Goal: Transaction & Acquisition: Book appointment/travel/reservation

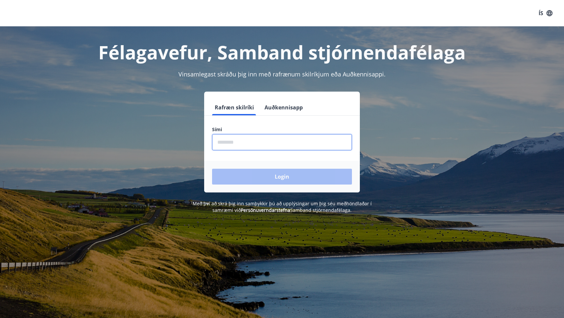
click at [238, 142] on input "phone" at bounding box center [282, 142] width 140 height 16
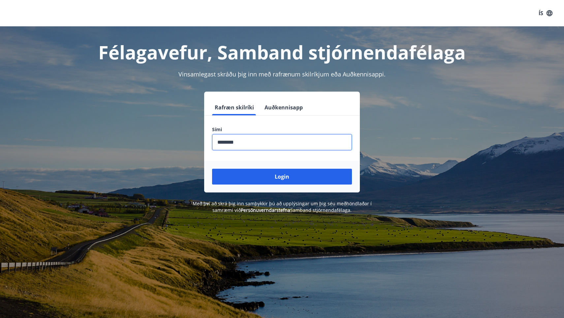
type input "********"
click at [282, 177] on button "Login" at bounding box center [282, 177] width 140 height 16
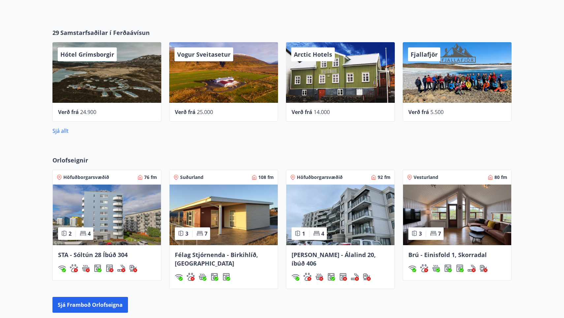
scroll to position [317, 0]
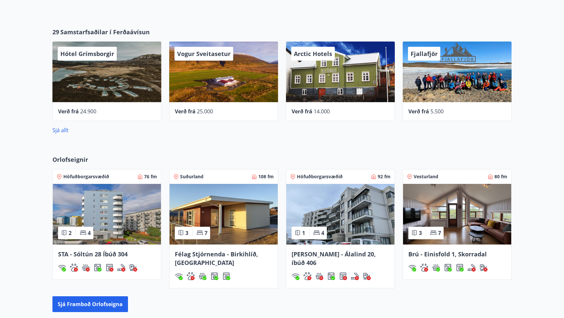
click at [105, 214] on img at bounding box center [107, 214] width 108 height 61
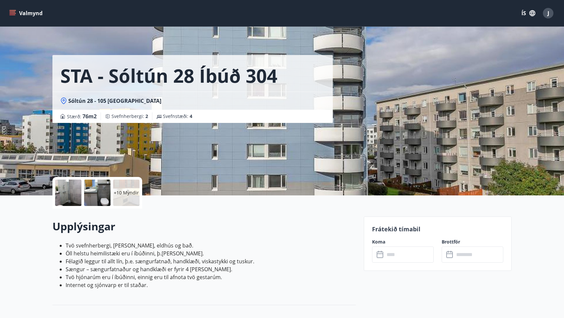
scroll to position [3, 0]
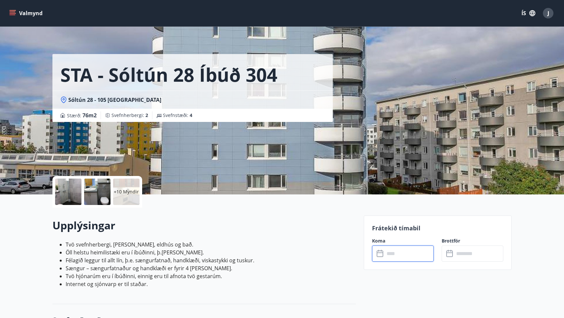
click at [401, 255] on input "text" at bounding box center [409, 254] width 49 height 16
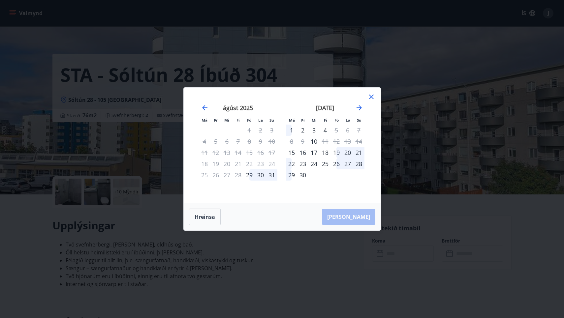
click at [303, 132] on div "2" at bounding box center [302, 130] width 11 height 11
click at [375, 96] on icon at bounding box center [371, 97] width 8 height 8
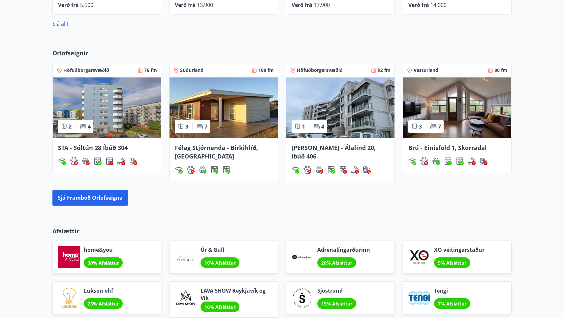
scroll to position [423, 0]
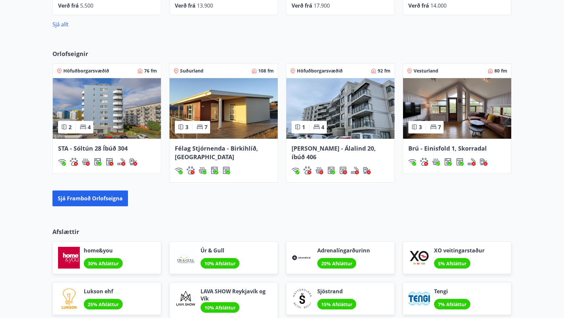
click at [89, 70] on span "Höfuðborgarsvæðið" at bounding box center [86, 71] width 46 height 7
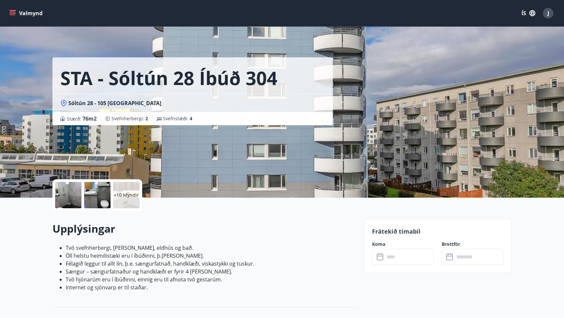
click at [33, 15] on button "Valmynd" at bounding box center [26, 13] width 37 height 12
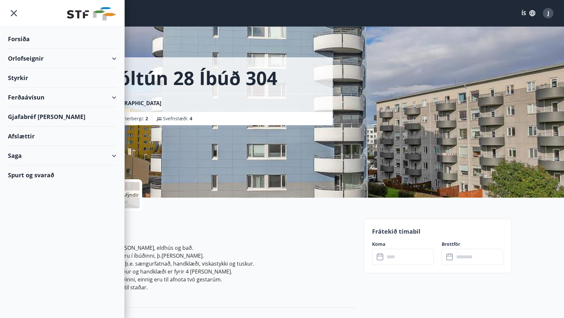
click at [28, 57] on div "Orlofseignir" at bounding box center [62, 58] width 109 height 19
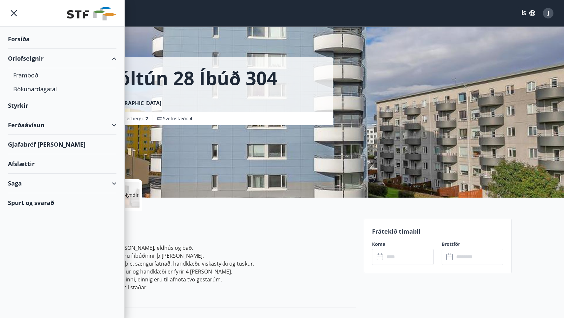
click at [35, 61] on div "Orlofseignir" at bounding box center [62, 58] width 109 height 19
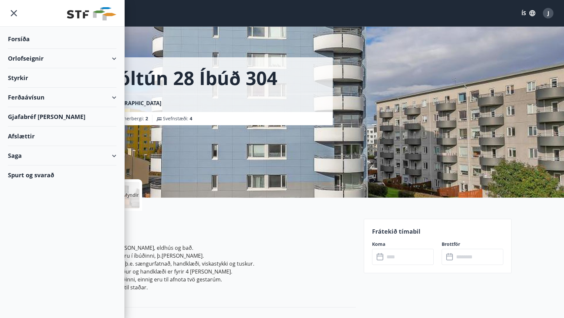
click at [35, 61] on div "Orlofseignir" at bounding box center [62, 58] width 109 height 19
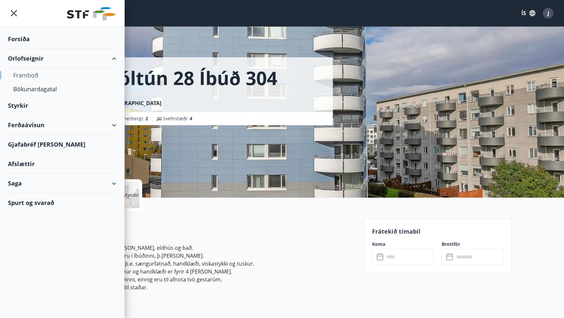
click at [35, 78] on div "Framboð" at bounding box center [62, 75] width 98 height 14
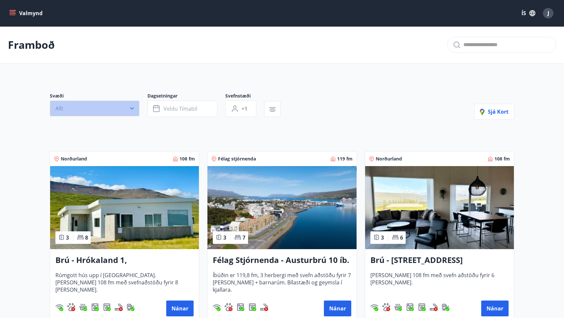
click at [132, 108] on icon "button" at bounding box center [132, 108] width 7 height 7
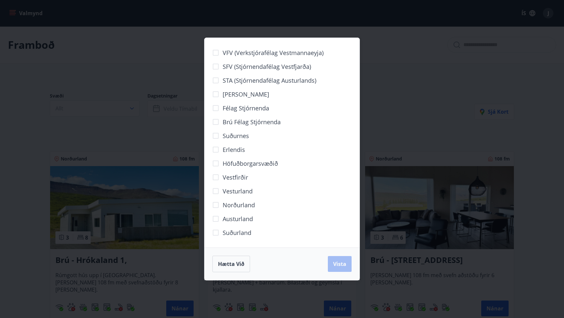
click at [246, 162] on span "Höfuðborgarsvæðið" at bounding box center [250, 163] width 55 height 9
click at [336, 263] on span "Vista" at bounding box center [339, 264] width 13 height 7
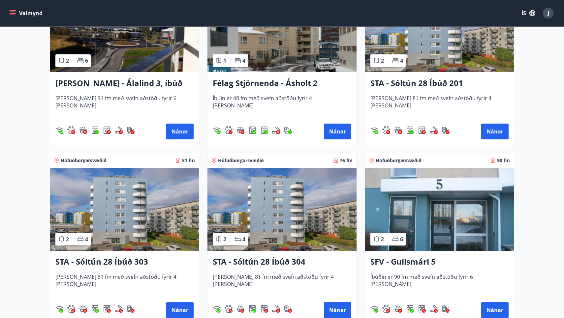
scroll to position [193, 0]
click at [430, 87] on h3 "STA - Sóltún 28 Íbúð 201" at bounding box center [439, 84] width 138 height 12
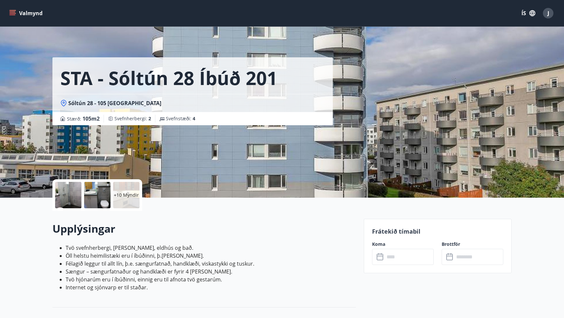
click at [418, 262] on input "text" at bounding box center [409, 257] width 49 height 16
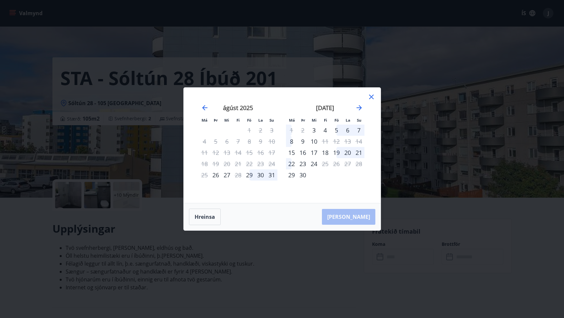
click at [370, 95] on icon at bounding box center [371, 97] width 8 height 8
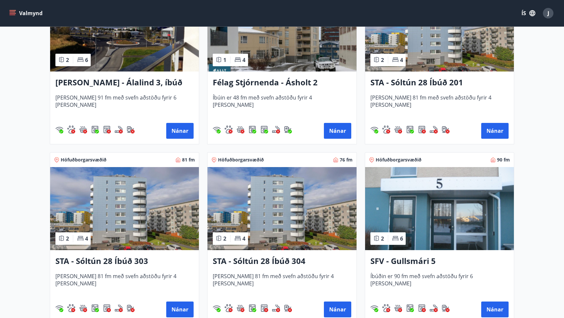
scroll to position [196, 0]
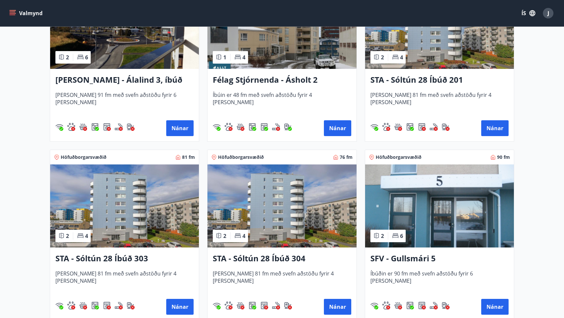
click at [107, 259] on h3 "STA - Sóltún 28 Íbúð 303" at bounding box center [124, 259] width 138 height 12
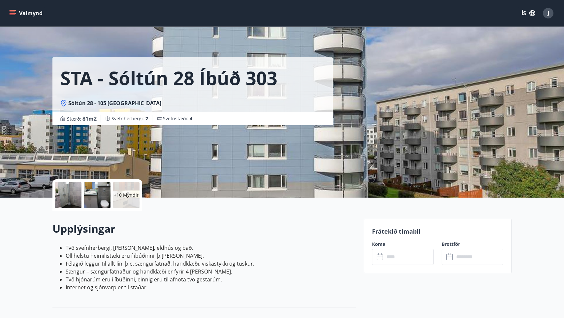
click at [391, 258] on input "text" at bounding box center [409, 257] width 49 height 16
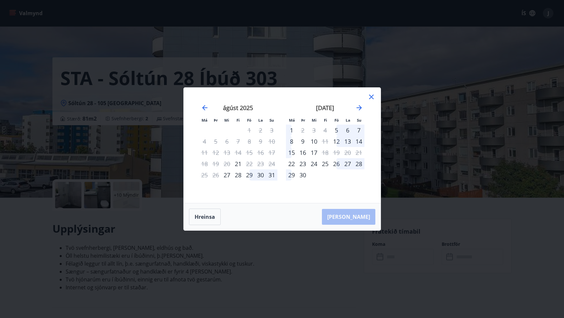
click at [374, 97] on icon at bounding box center [371, 97] width 8 height 8
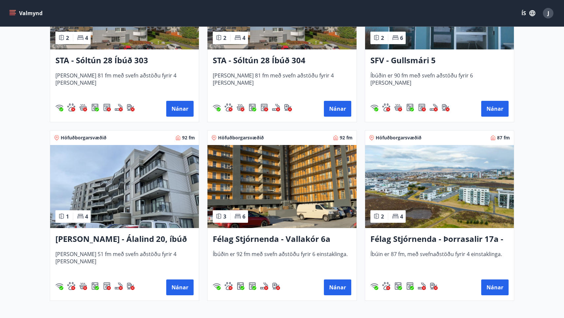
scroll to position [397, 0]
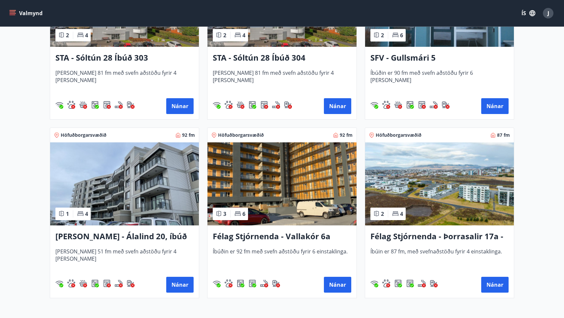
click at [259, 237] on h3 "Félag Stjórnenda - Vallakór 6a" at bounding box center [282, 237] width 138 height 12
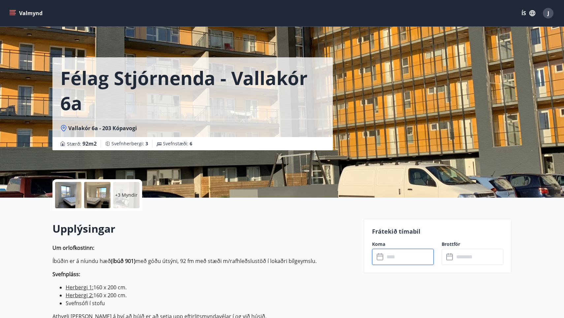
click at [386, 260] on input "text" at bounding box center [409, 257] width 49 height 16
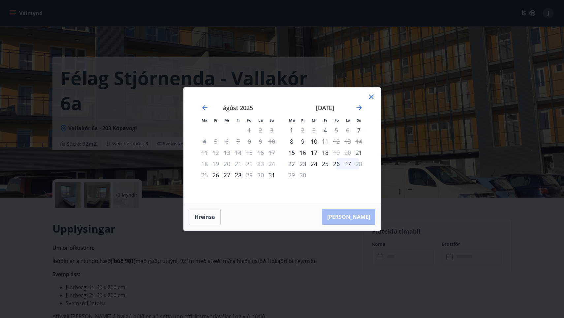
click at [369, 96] on icon at bounding box center [371, 97] width 8 height 8
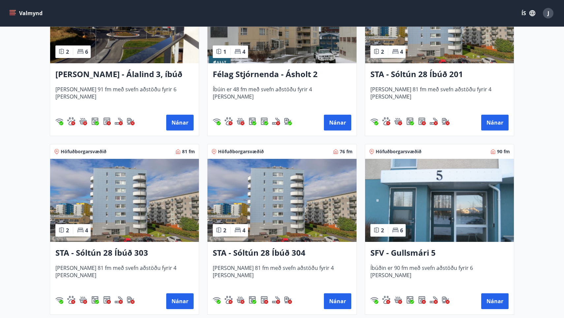
scroll to position [200, 0]
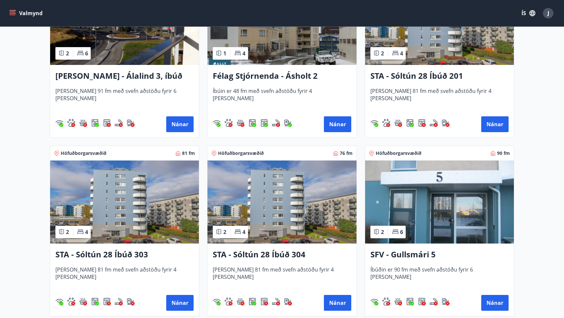
click at [249, 255] on h3 "STA - Sóltún 28 Íbúð 304" at bounding box center [282, 255] width 138 height 12
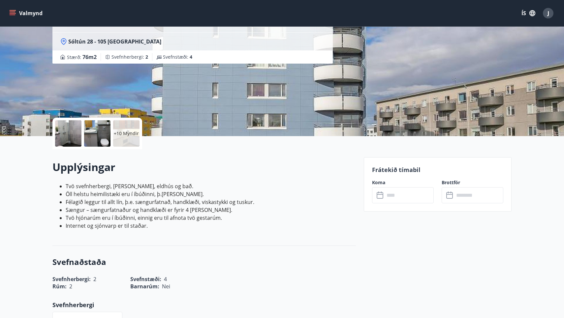
scroll to position [63, 0]
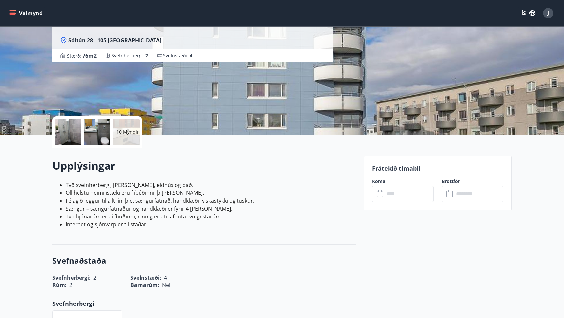
click at [392, 195] on input "text" at bounding box center [409, 194] width 49 height 16
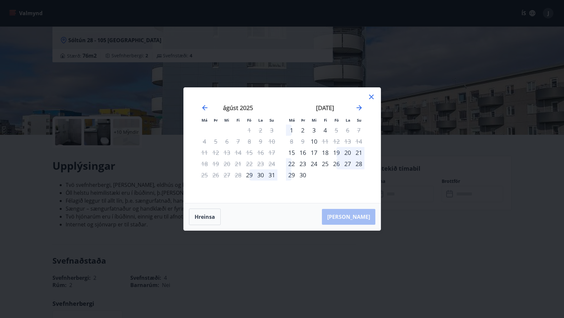
click at [372, 95] on icon at bounding box center [371, 97] width 8 height 8
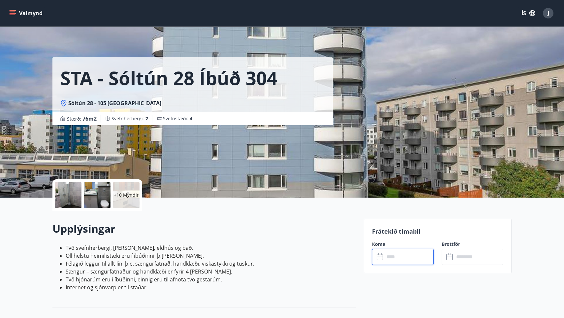
scroll to position [0, 0]
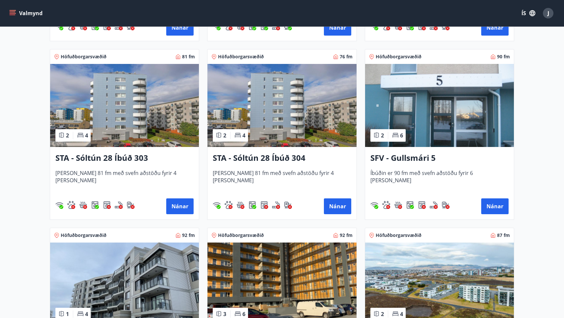
scroll to position [297, 0]
click at [133, 158] on h3 "STA - Sóltún 28 Íbúð 303" at bounding box center [124, 158] width 138 height 12
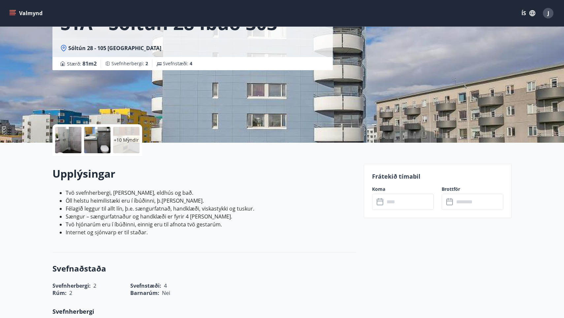
scroll to position [61, 0]
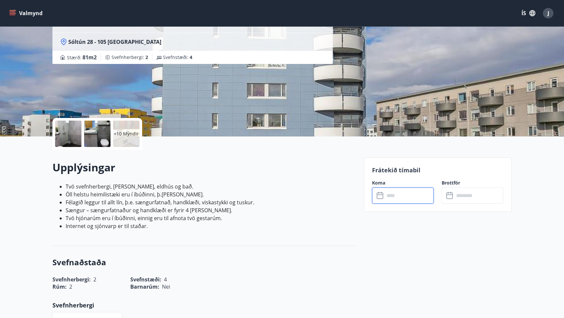
click at [395, 194] on input "text" at bounding box center [409, 196] width 49 height 16
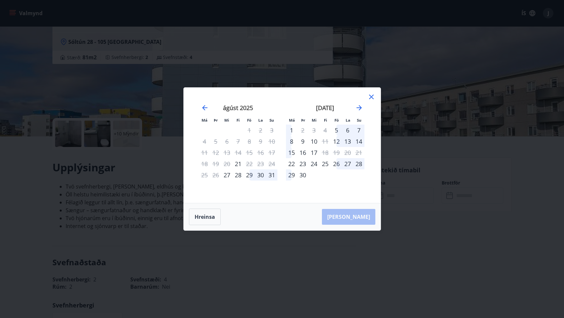
click at [371, 96] on icon at bounding box center [371, 97] width 8 height 8
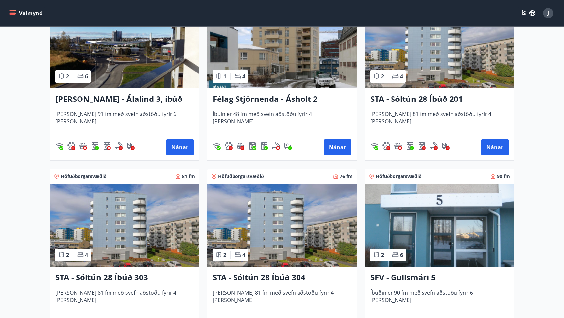
scroll to position [177, 0]
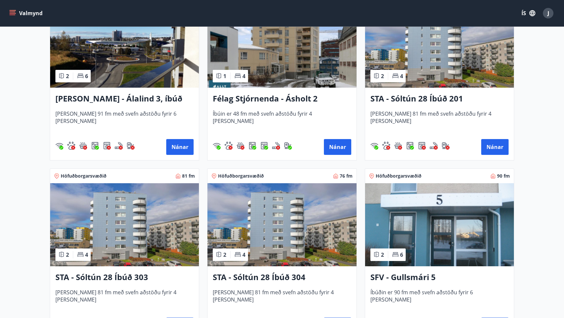
click at [129, 277] on h3 "STA - Sóltún 28 Íbúð 303" at bounding box center [124, 278] width 138 height 12
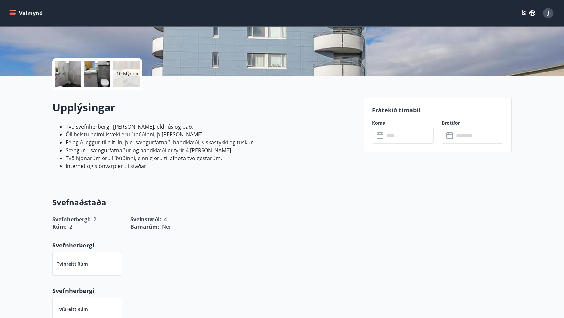
scroll to position [124, 0]
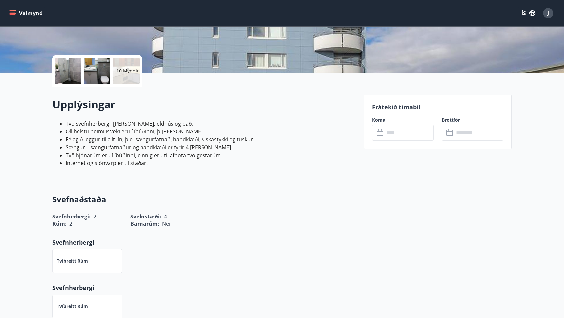
click at [389, 131] on input "text" at bounding box center [409, 133] width 49 height 16
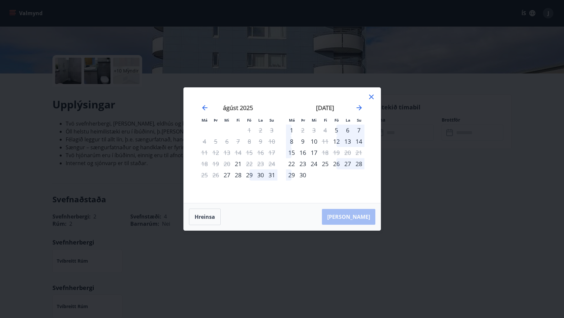
click at [372, 97] on icon at bounding box center [371, 97] width 8 height 8
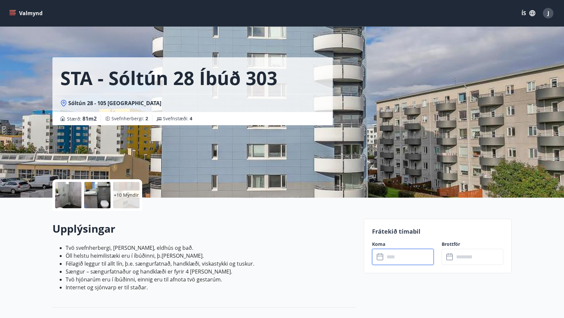
scroll to position [0, 0]
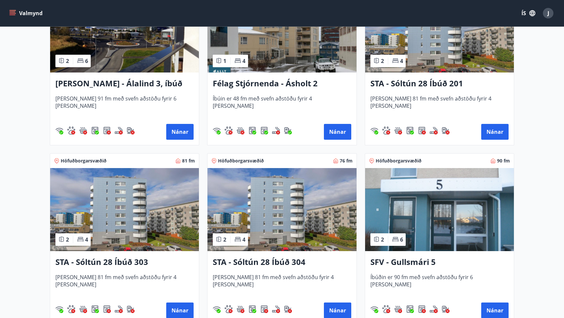
scroll to position [193, 0]
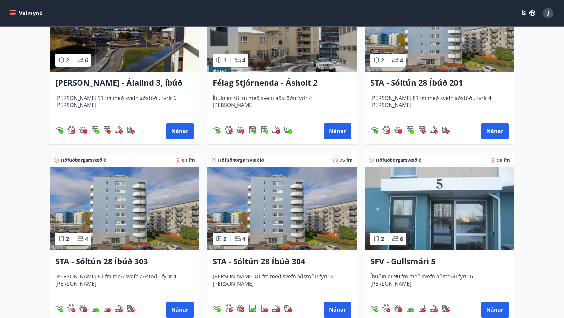
click at [257, 264] on h3 "STA - Sóltún 28 Íbúð 304" at bounding box center [282, 262] width 138 height 12
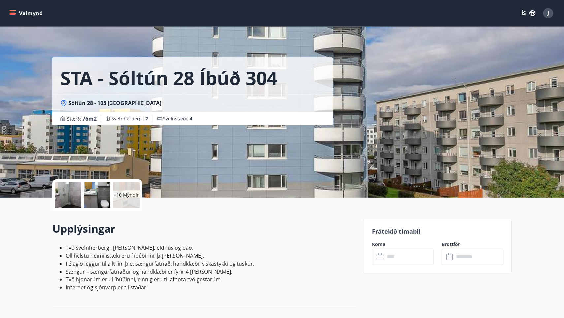
click at [402, 257] on input "text" at bounding box center [409, 257] width 49 height 16
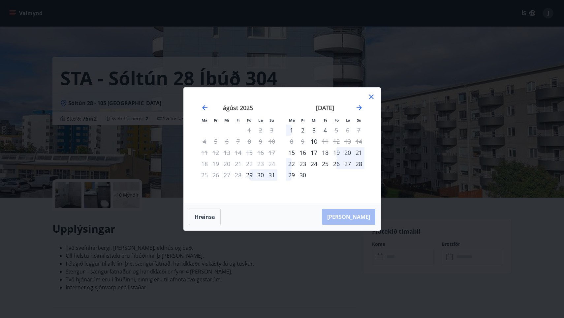
click at [374, 97] on icon at bounding box center [371, 97] width 8 height 8
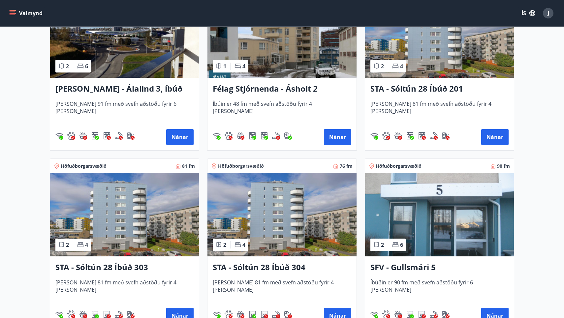
scroll to position [185, 0]
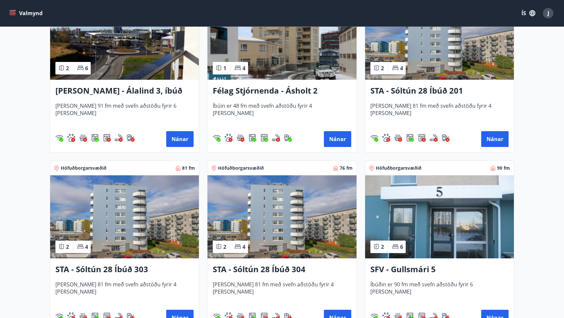
click at [414, 91] on h3 "STA - Sóltún 28 Íbúð 201" at bounding box center [439, 91] width 138 height 12
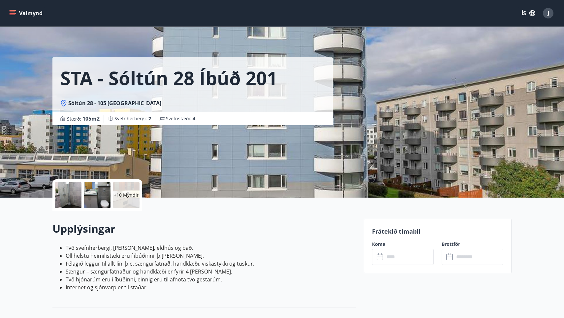
click at [398, 261] on input "text" at bounding box center [409, 257] width 49 height 16
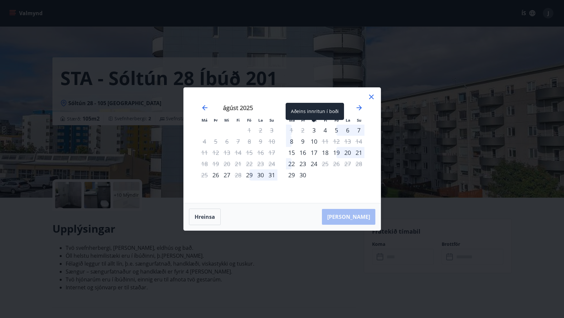
click at [313, 132] on div "3" at bounding box center [313, 130] width 11 height 11
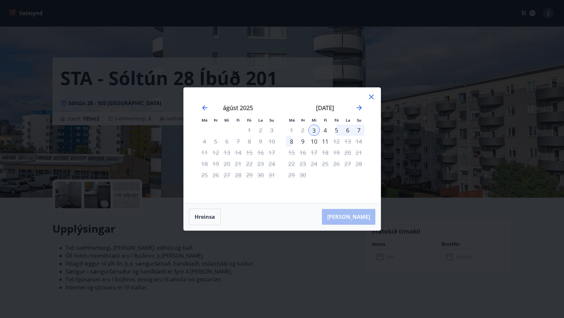
click at [359, 132] on div "7" at bounding box center [358, 130] width 11 height 11
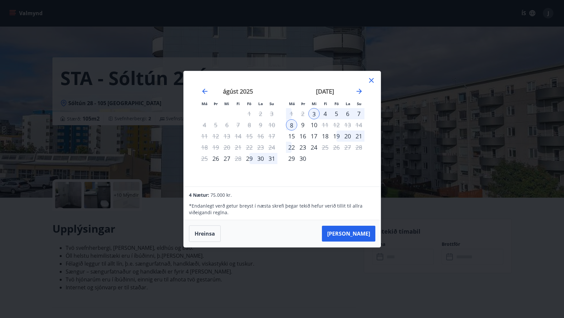
click at [359, 113] on div "7" at bounding box center [358, 113] width 11 height 11
click at [338, 115] on div "5" at bounding box center [336, 113] width 11 height 11
click at [313, 115] on div "3" at bounding box center [313, 113] width 11 height 11
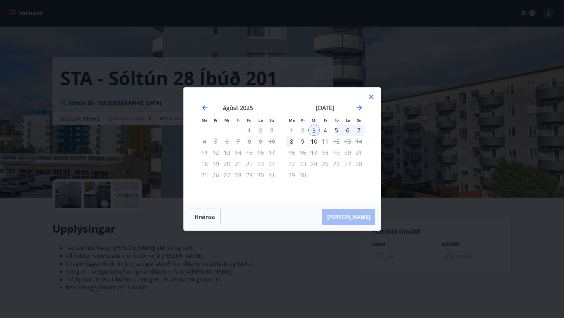
click at [360, 132] on div "7" at bounding box center [358, 130] width 11 height 11
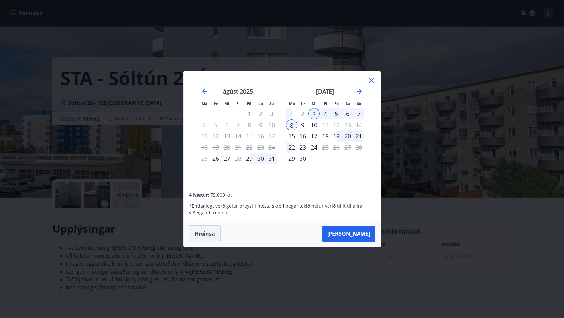
click at [204, 236] on button "Hreinsa" at bounding box center [205, 234] width 32 height 16
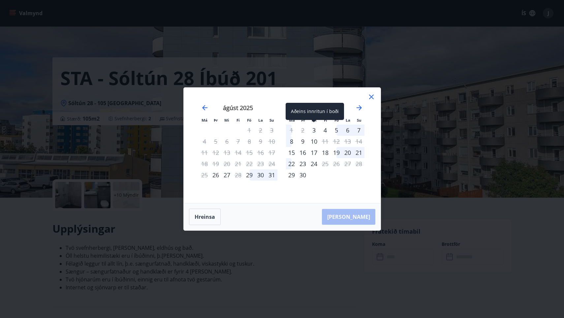
click at [314, 132] on div "3" at bounding box center [313, 130] width 11 height 11
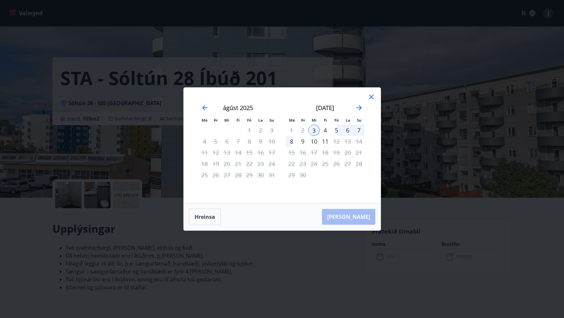
click at [360, 129] on div "7" at bounding box center [358, 130] width 11 height 11
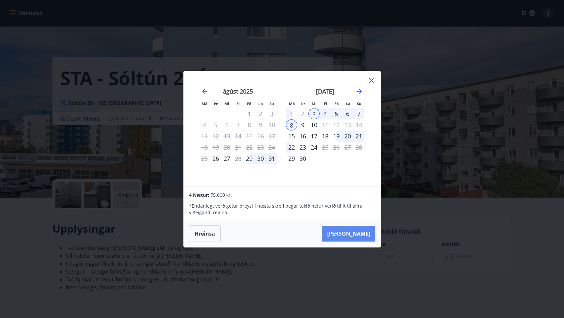
click at [358, 232] on button "Taka Frá" at bounding box center [348, 234] width 53 height 16
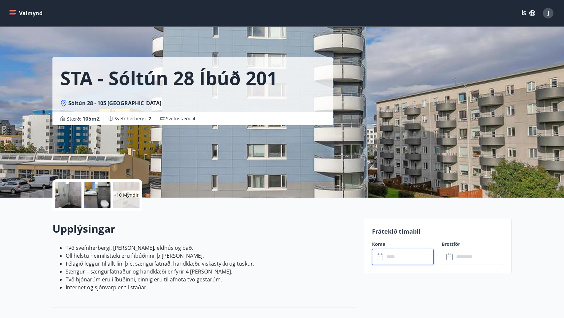
type input "******"
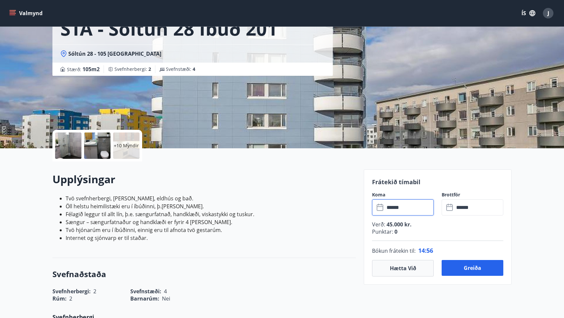
scroll to position [53, 0]
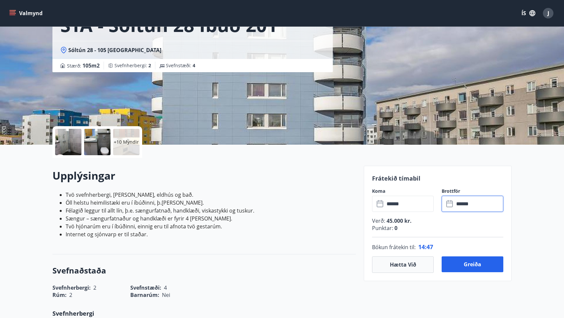
click at [460, 203] on input "******" at bounding box center [478, 204] width 49 height 16
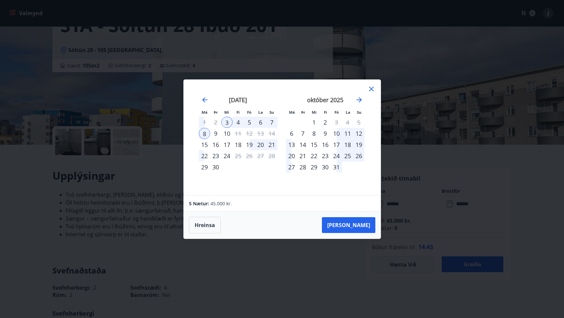
click at [272, 122] on div "7" at bounding box center [271, 122] width 11 height 11
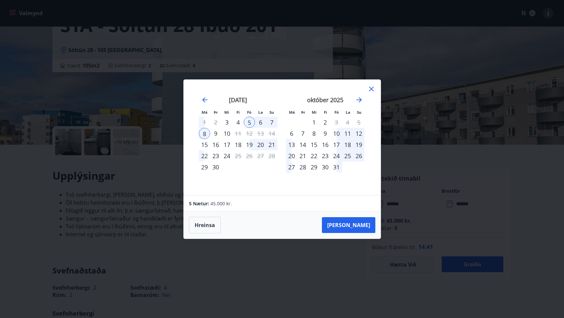
click at [272, 122] on div "7" at bounding box center [271, 122] width 11 height 11
click at [226, 124] on div "3" at bounding box center [226, 122] width 11 height 11
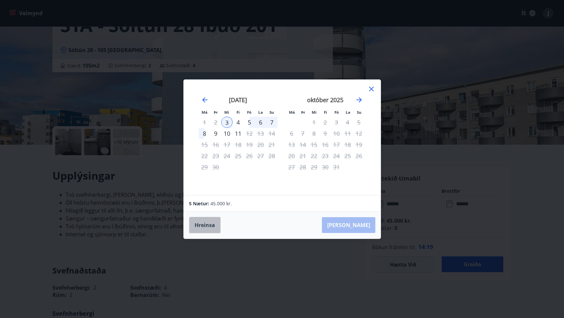
click at [203, 225] on button "Hreinsa" at bounding box center [205, 225] width 32 height 16
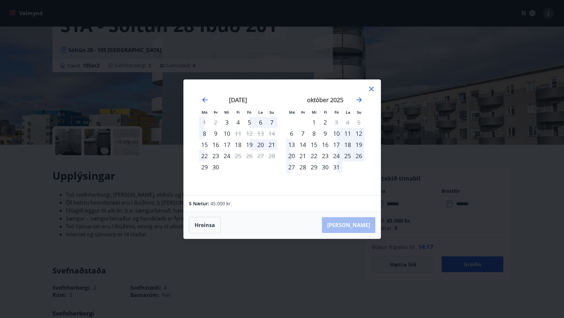
click at [369, 89] on icon at bounding box center [371, 89] width 8 height 8
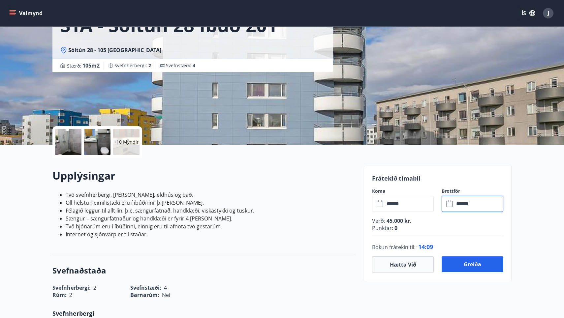
click at [455, 207] on input "******" at bounding box center [478, 204] width 49 height 16
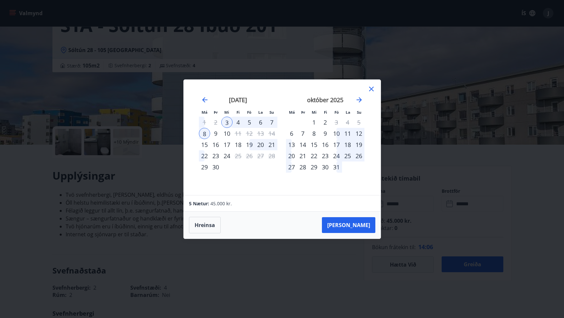
click at [271, 121] on div "7" at bounding box center [271, 122] width 11 height 11
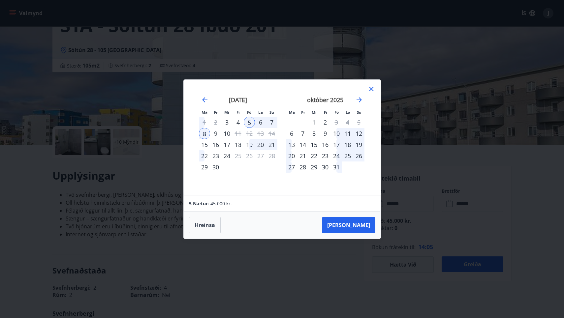
click at [271, 121] on div "7" at bounding box center [271, 122] width 11 height 11
click at [258, 122] on div "6" at bounding box center [260, 122] width 11 height 11
click at [272, 121] on div "7" at bounding box center [271, 122] width 11 height 11
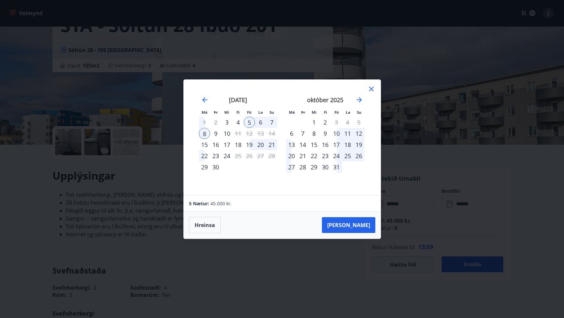
click at [272, 121] on div "7" at bounding box center [271, 122] width 11 height 11
click at [226, 123] on div "3" at bounding box center [226, 122] width 11 height 11
click at [371, 88] on icon at bounding box center [371, 89] width 5 height 5
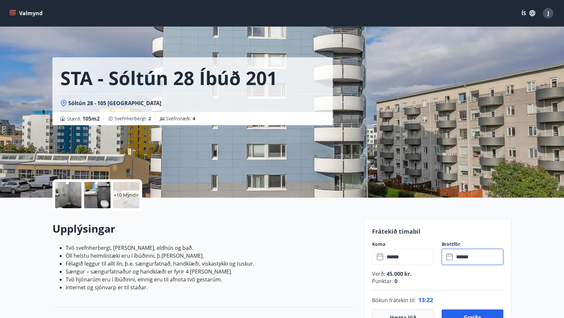
scroll to position [0, 0]
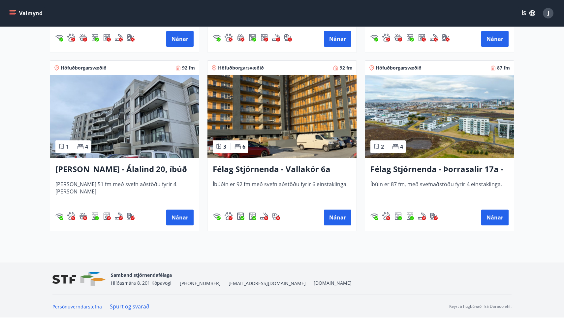
scroll to position [464, 0]
click at [179, 218] on button "Nánar" at bounding box center [179, 218] width 27 height 16
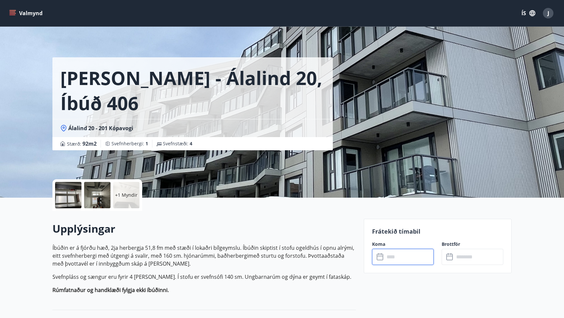
click at [388, 258] on input "text" at bounding box center [409, 257] width 49 height 16
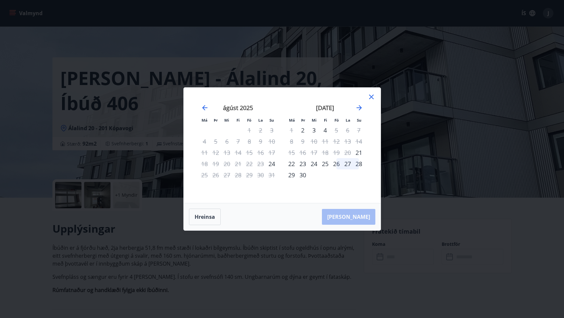
click at [373, 98] on icon at bounding box center [371, 97] width 8 height 8
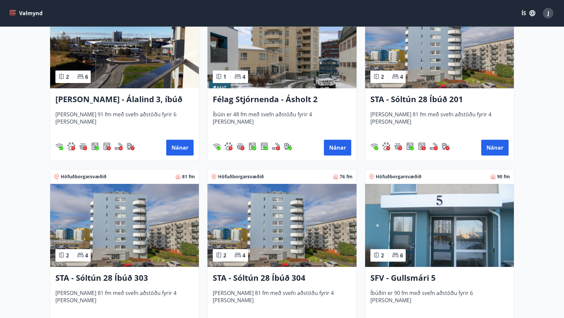
scroll to position [178, 0]
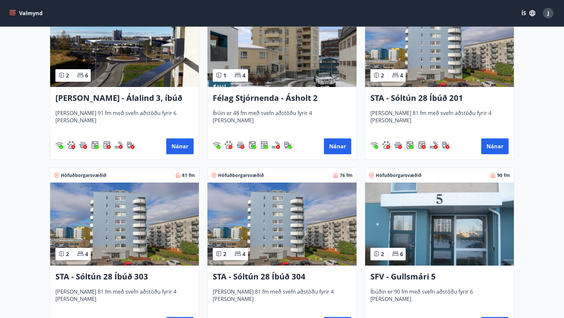
click at [411, 99] on h3 "STA - Sóltún 28 Íbúð 201" at bounding box center [439, 98] width 138 height 12
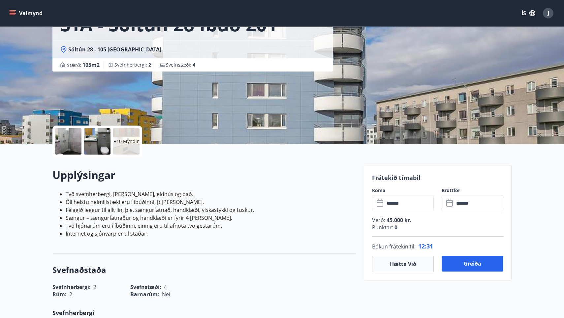
scroll to position [55, 0]
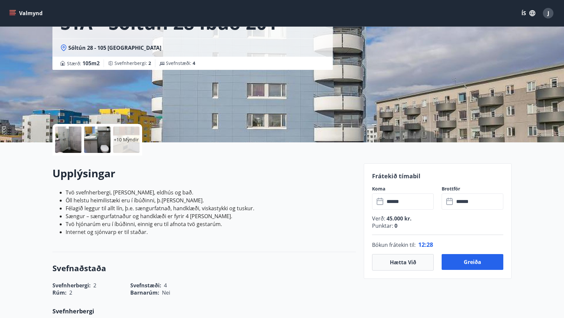
click at [399, 205] on input "******" at bounding box center [409, 202] width 49 height 16
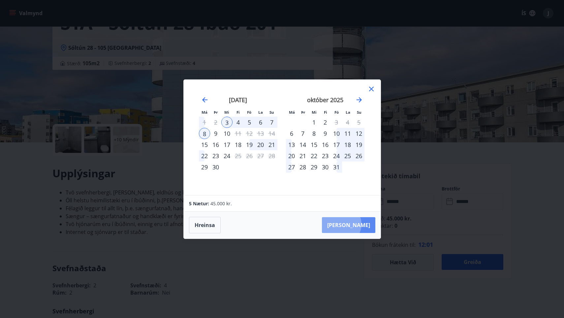
click at [362, 224] on button "Taka Frá" at bounding box center [348, 225] width 53 height 16
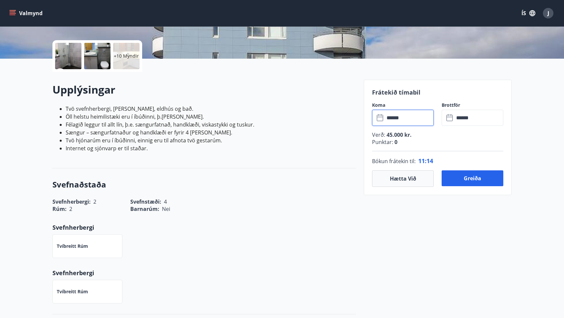
scroll to position [143, 0]
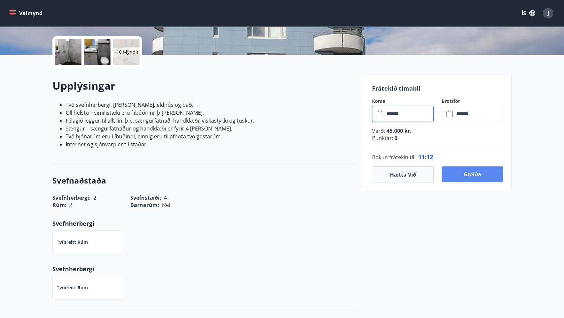
click at [459, 174] on button "Greiða" at bounding box center [473, 175] width 62 height 16
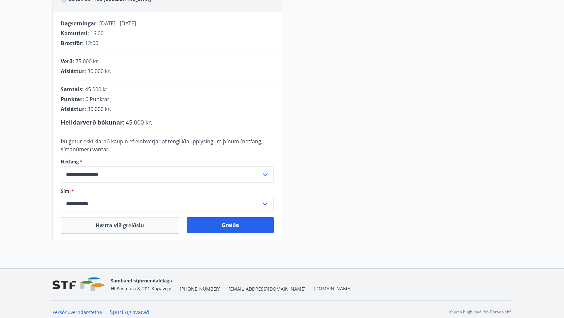
scroll to position [124, 0]
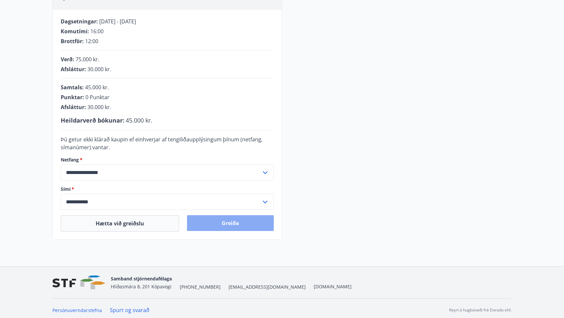
click at [232, 222] on button "Greiða" at bounding box center [230, 223] width 87 height 16
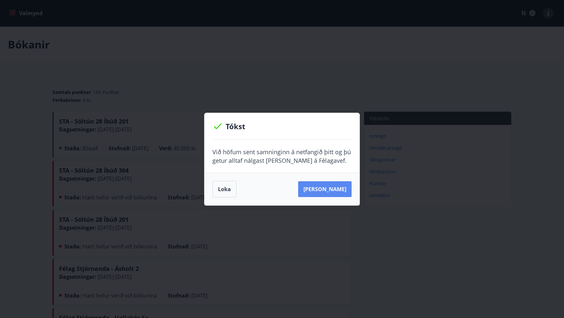
click at [333, 190] on button "[PERSON_NAME]" at bounding box center [324, 189] width 53 height 16
click at [326, 189] on button "[PERSON_NAME]" at bounding box center [324, 189] width 53 height 16
click at [324, 189] on button "Sjá samning" at bounding box center [324, 189] width 53 height 16
click at [225, 189] on button "Loka" at bounding box center [224, 189] width 24 height 16
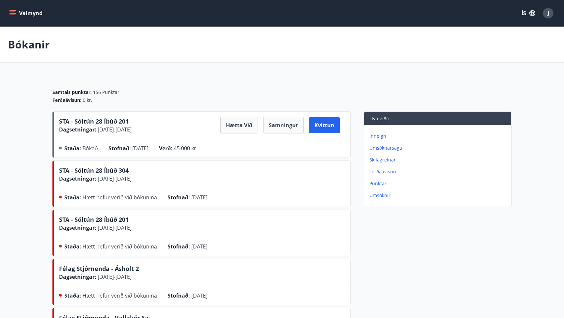
click at [15, 13] on icon "menu" at bounding box center [12, 13] width 7 height 7
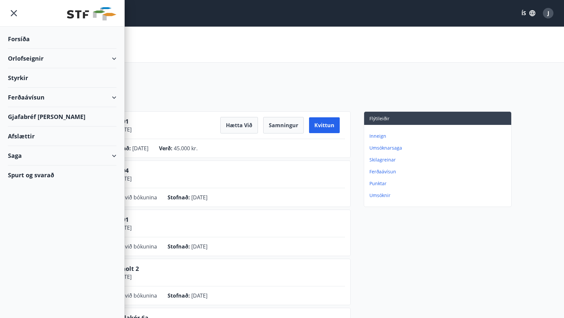
click at [27, 58] on div "Orlofseignir" at bounding box center [62, 58] width 109 height 19
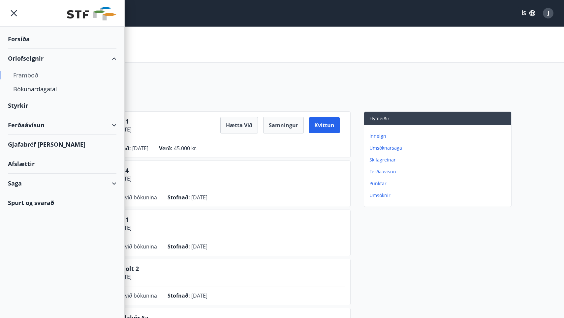
click at [34, 75] on div "Framboð" at bounding box center [62, 75] width 98 height 14
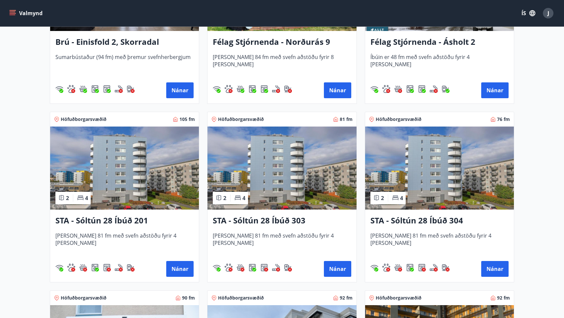
scroll to position [642, 0]
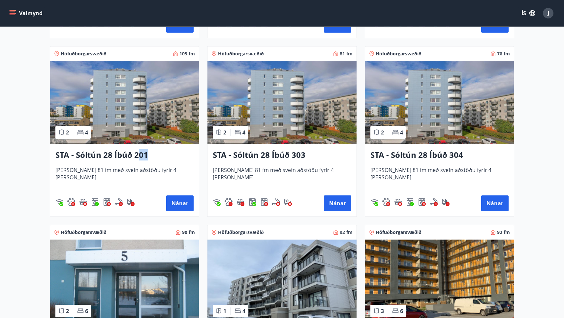
drag, startPoint x: 137, startPoint y: 156, endPoint x: 161, endPoint y: 160, distance: 24.7
click at [161, 160] on h3 "STA - Sóltún 28 Íbúð 201" at bounding box center [124, 155] width 138 height 12
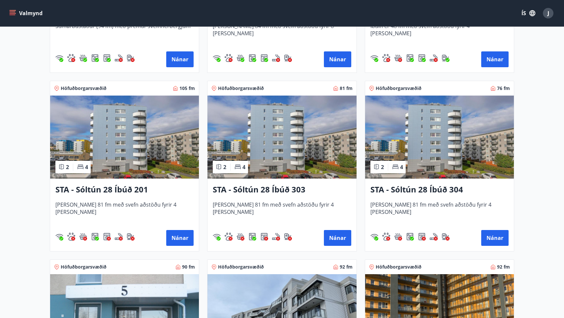
scroll to position [612, 0]
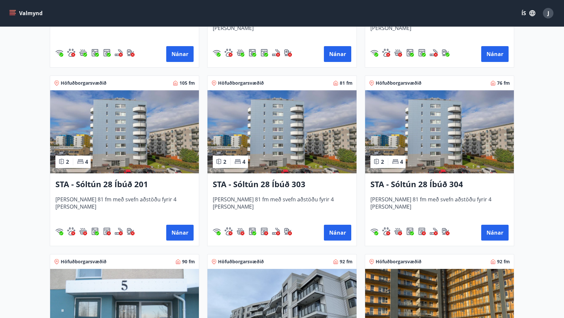
click at [288, 183] on h3 "STA - Sóltún 28 Íbúð 303" at bounding box center [282, 185] width 138 height 12
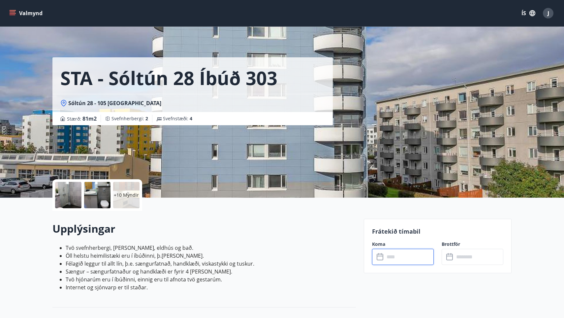
click at [387, 260] on input "text" at bounding box center [409, 257] width 49 height 16
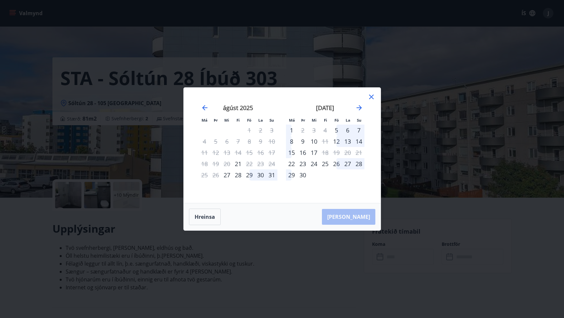
click at [370, 95] on icon at bounding box center [371, 97] width 8 height 8
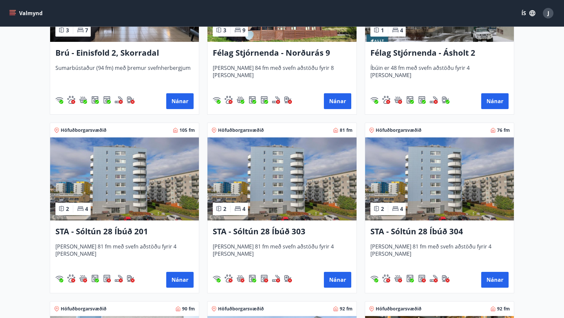
scroll to position [573, 0]
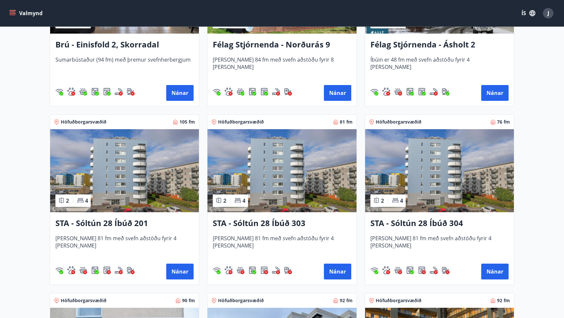
click at [404, 226] on h3 "STA - Sóltún 28 Íbúð 304" at bounding box center [439, 224] width 138 height 12
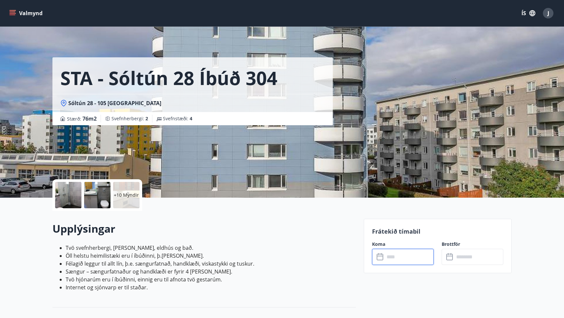
click at [396, 258] on input "text" at bounding box center [409, 257] width 49 height 16
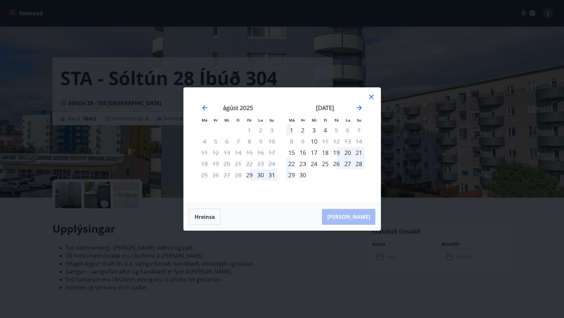
click at [302, 132] on div "2" at bounding box center [302, 130] width 11 height 11
click at [313, 132] on div "3" at bounding box center [313, 130] width 11 height 11
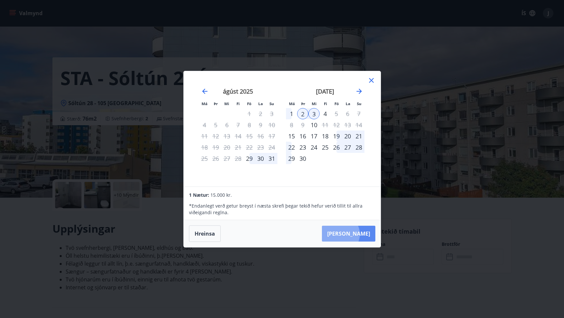
click at [361, 234] on button "Taka Frá" at bounding box center [348, 234] width 53 height 16
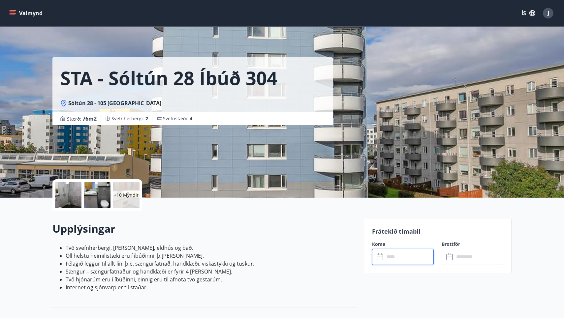
type input "******"
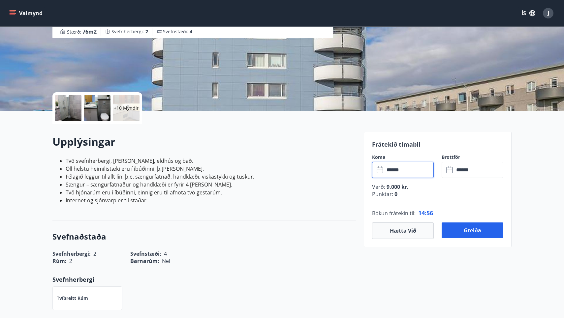
scroll to position [88, 0]
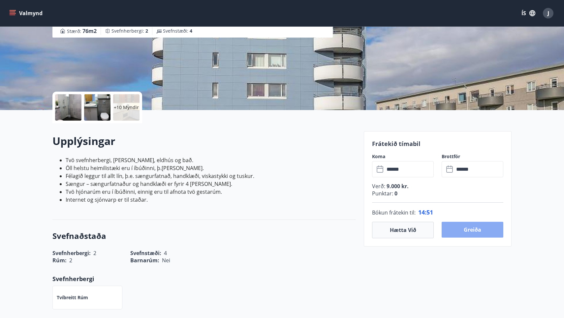
click at [468, 230] on button "Greiða" at bounding box center [473, 230] width 62 height 16
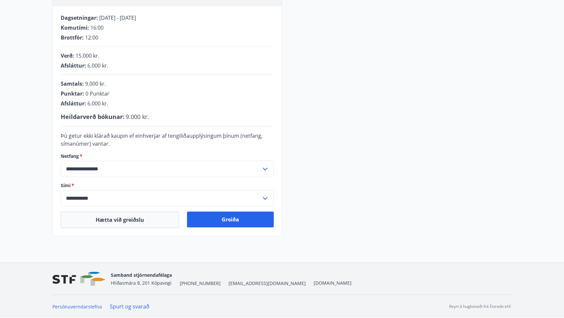
scroll to position [128, 0]
click at [220, 219] on button "Greiða" at bounding box center [230, 220] width 87 height 16
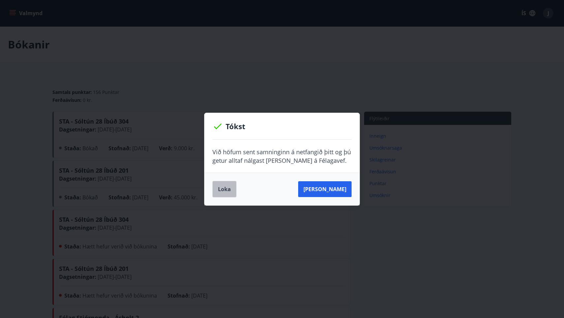
click at [224, 187] on button "Loka" at bounding box center [224, 189] width 24 height 16
